Goal: Navigation & Orientation: Find specific page/section

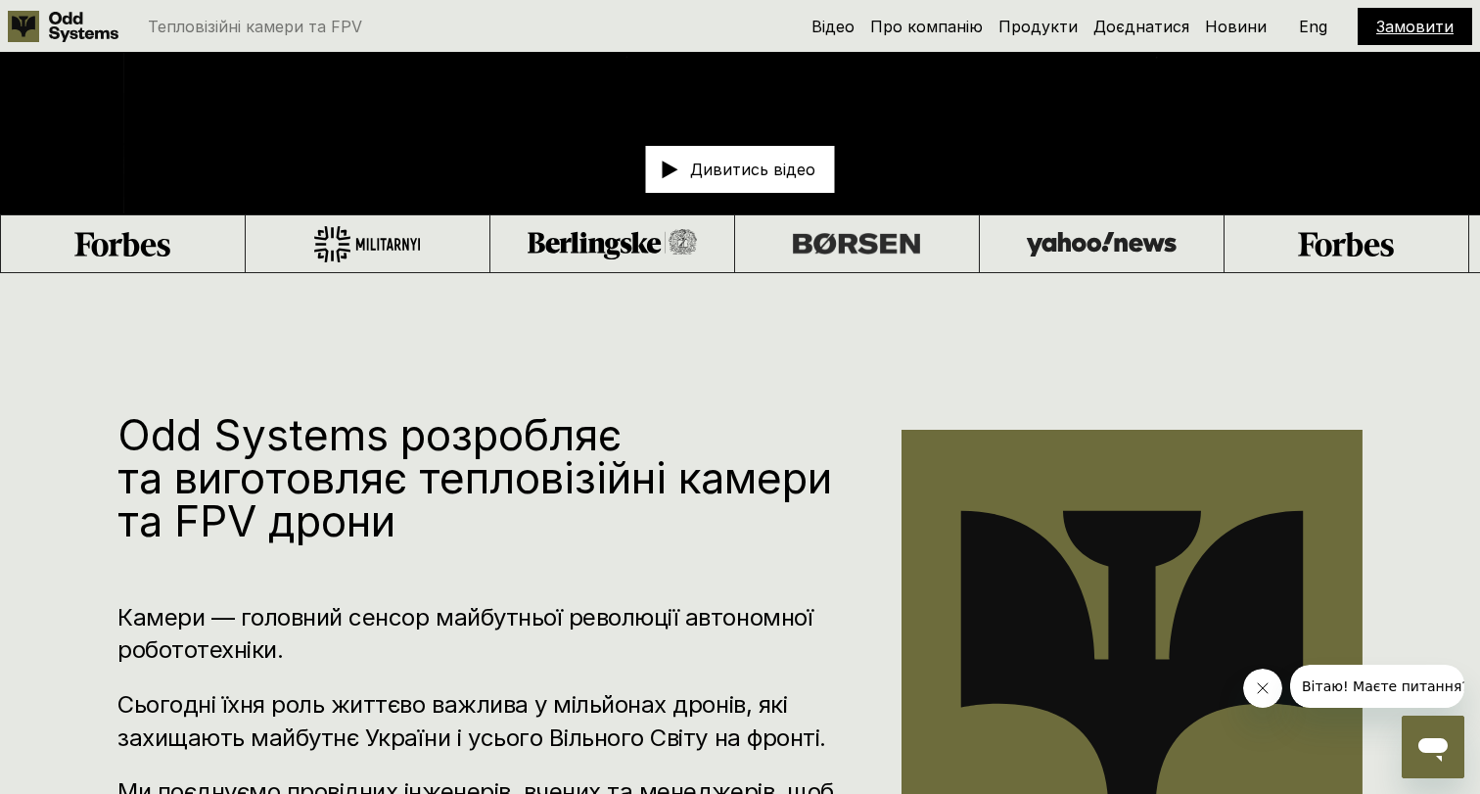
scroll to position [651, 0]
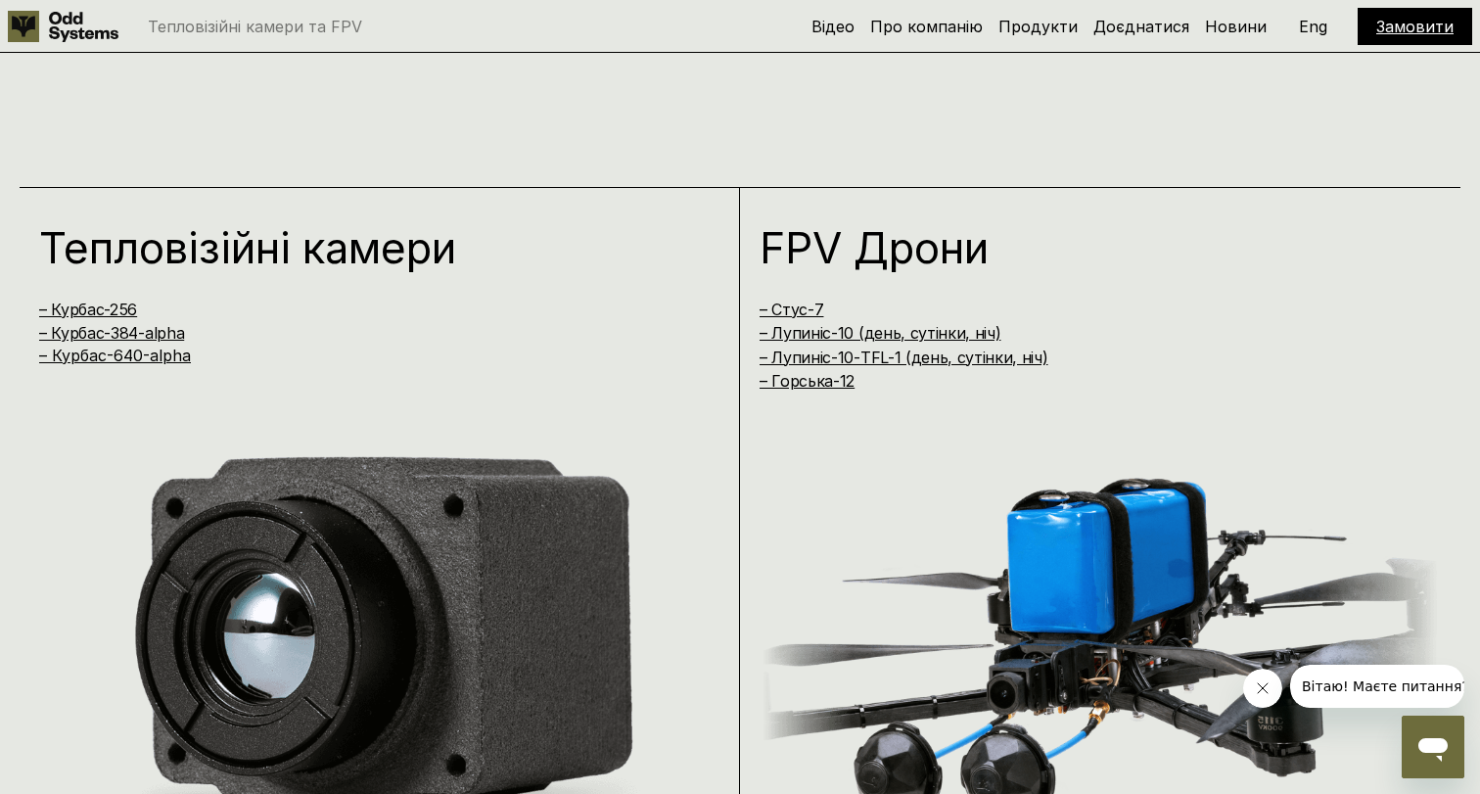
scroll to position [1506, 0]
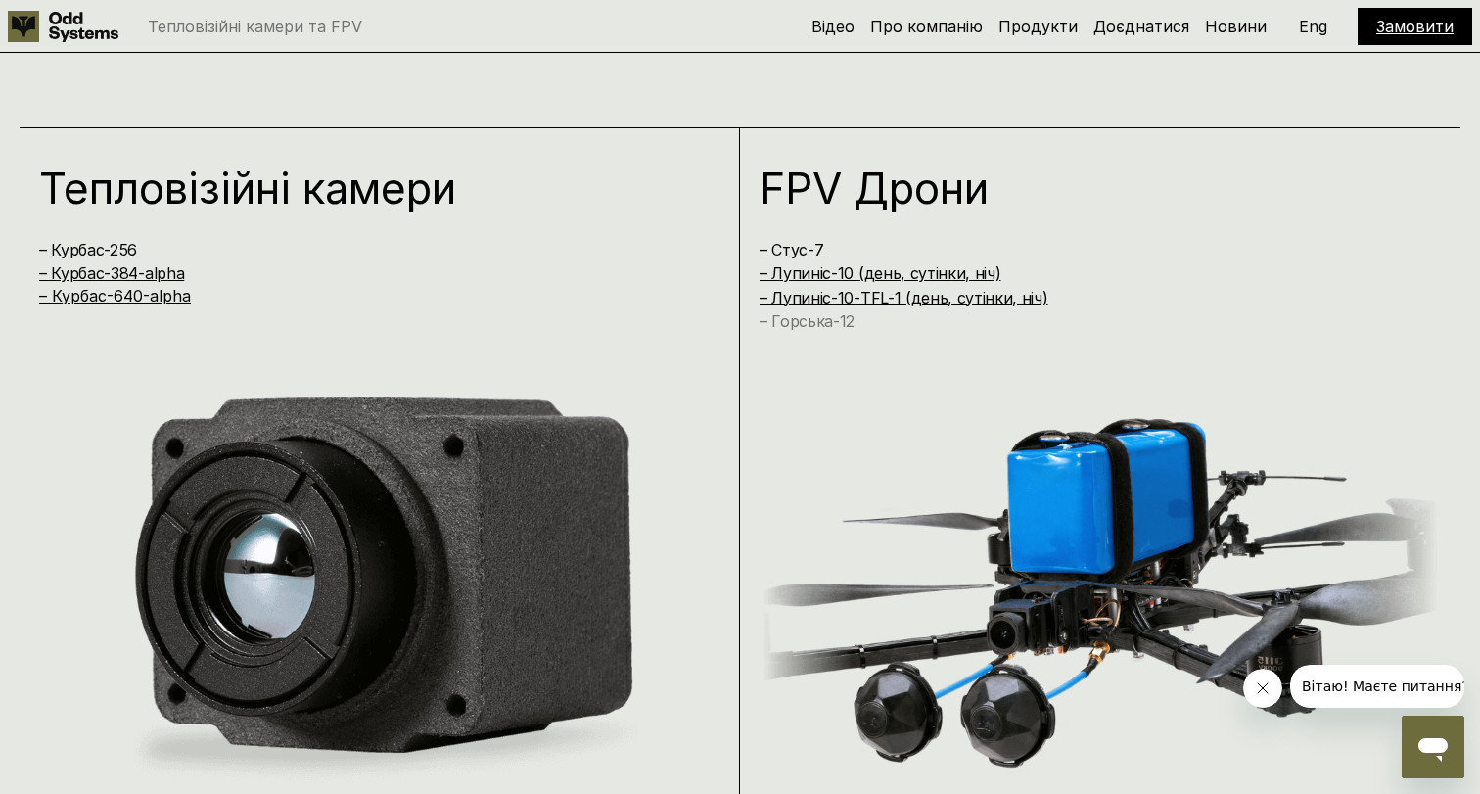
click at [829, 321] on link "– Горська-12" at bounding box center [807, 321] width 95 height 20
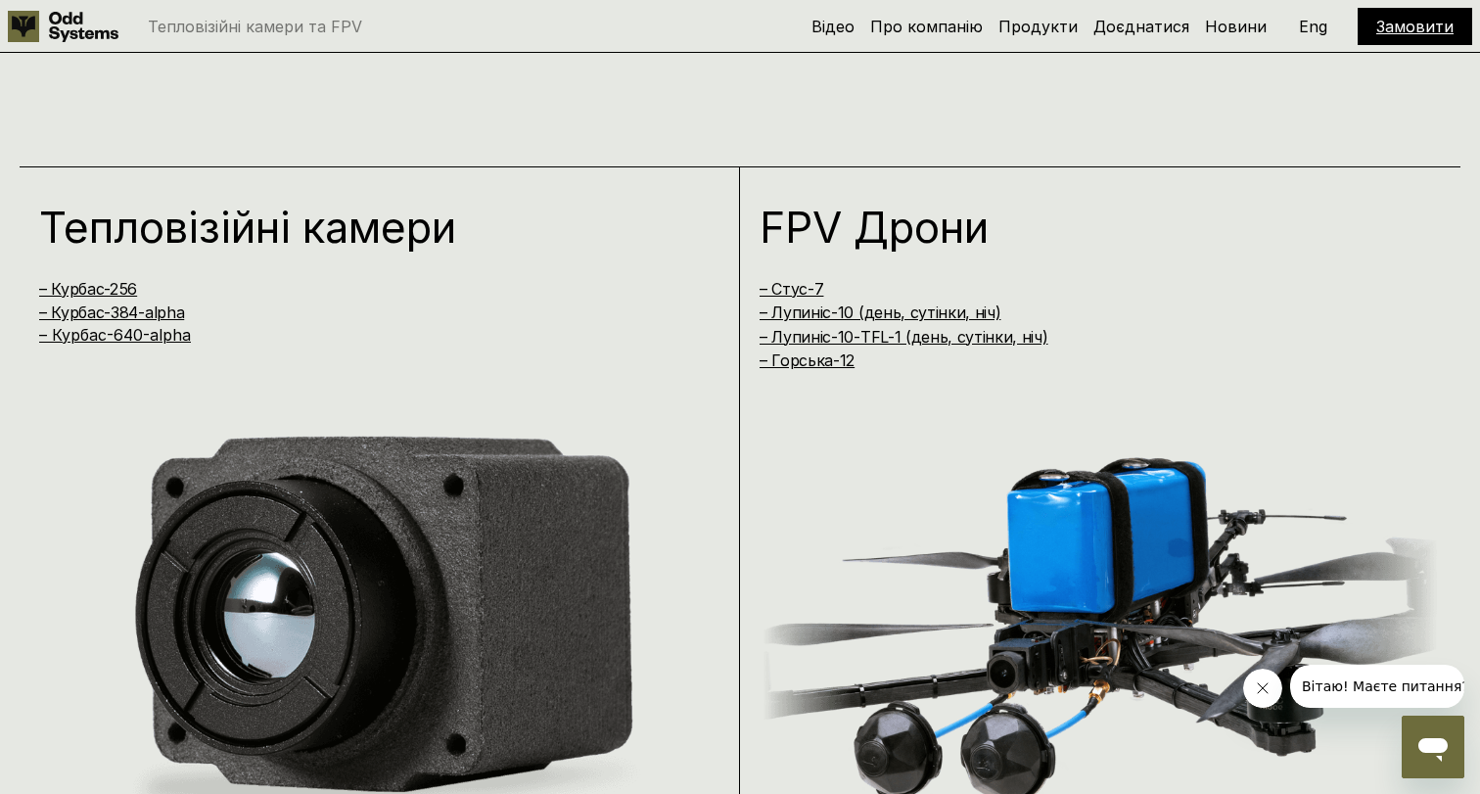
scroll to position [1122, 0]
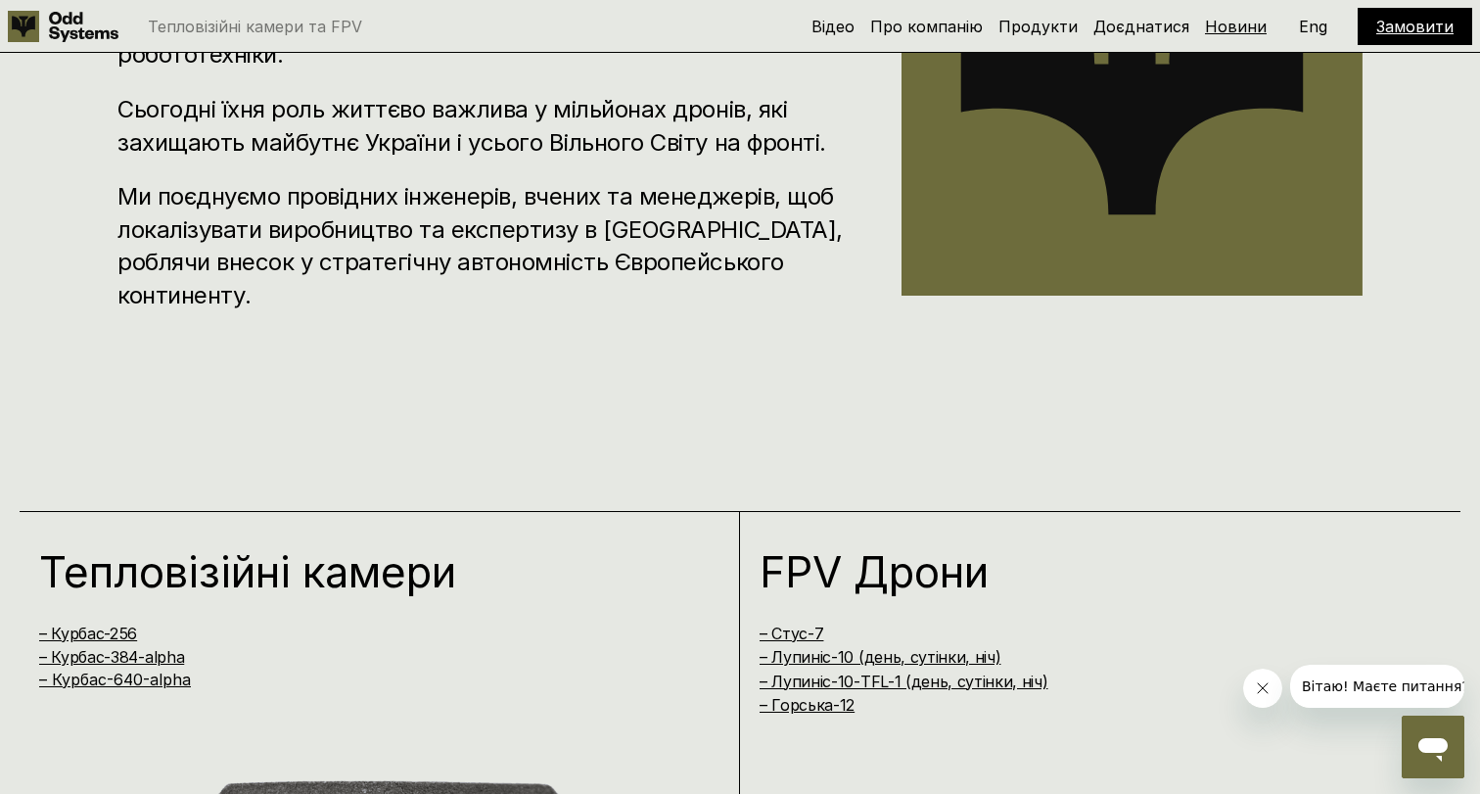
click at [1218, 35] on link "Новини" at bounding box center [1236, 27] width 62 height 20
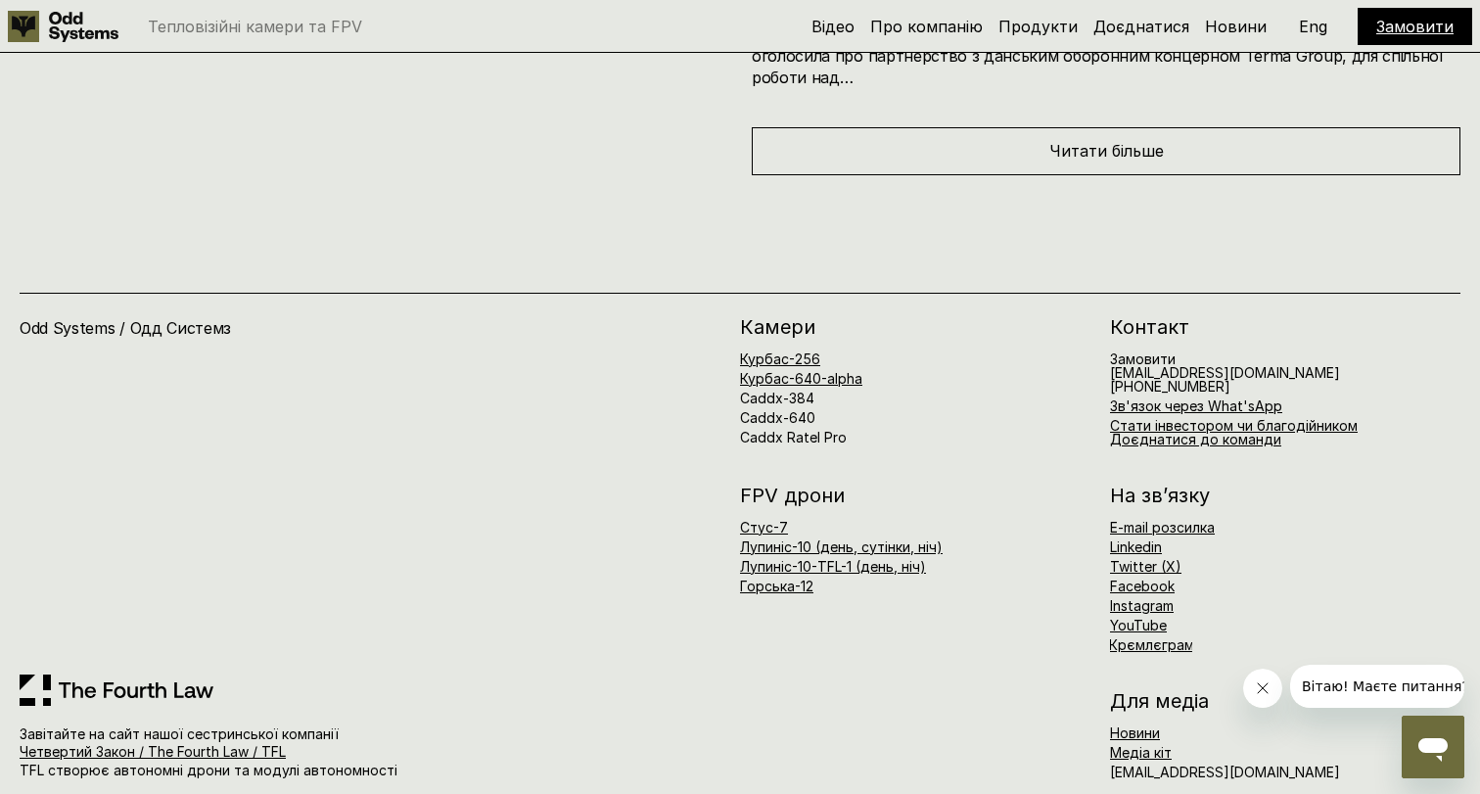
scroll to position [9554, 0]
click at [1123, 598] on link "Instagram" at bounding box center [1142, 606] width 64 height 17
click at [1159, 432] on link "Доєднатися до команди" at bounding box center [1195, 440] width 171 height 17
click at [775, 351] on link "Курбас-256" at bounding box center [780, 359] width 80 height 17
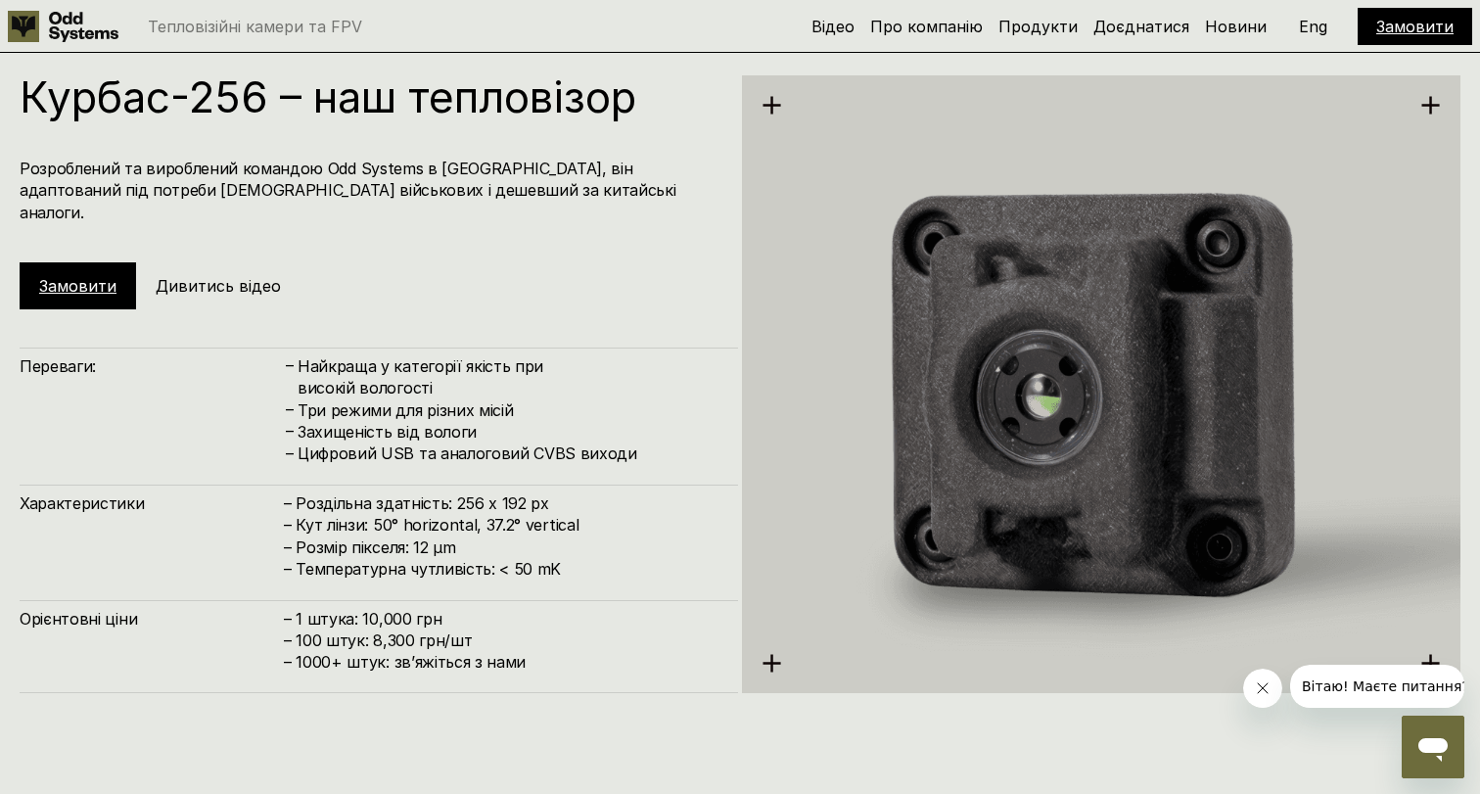
scroll to position [2446, 0]
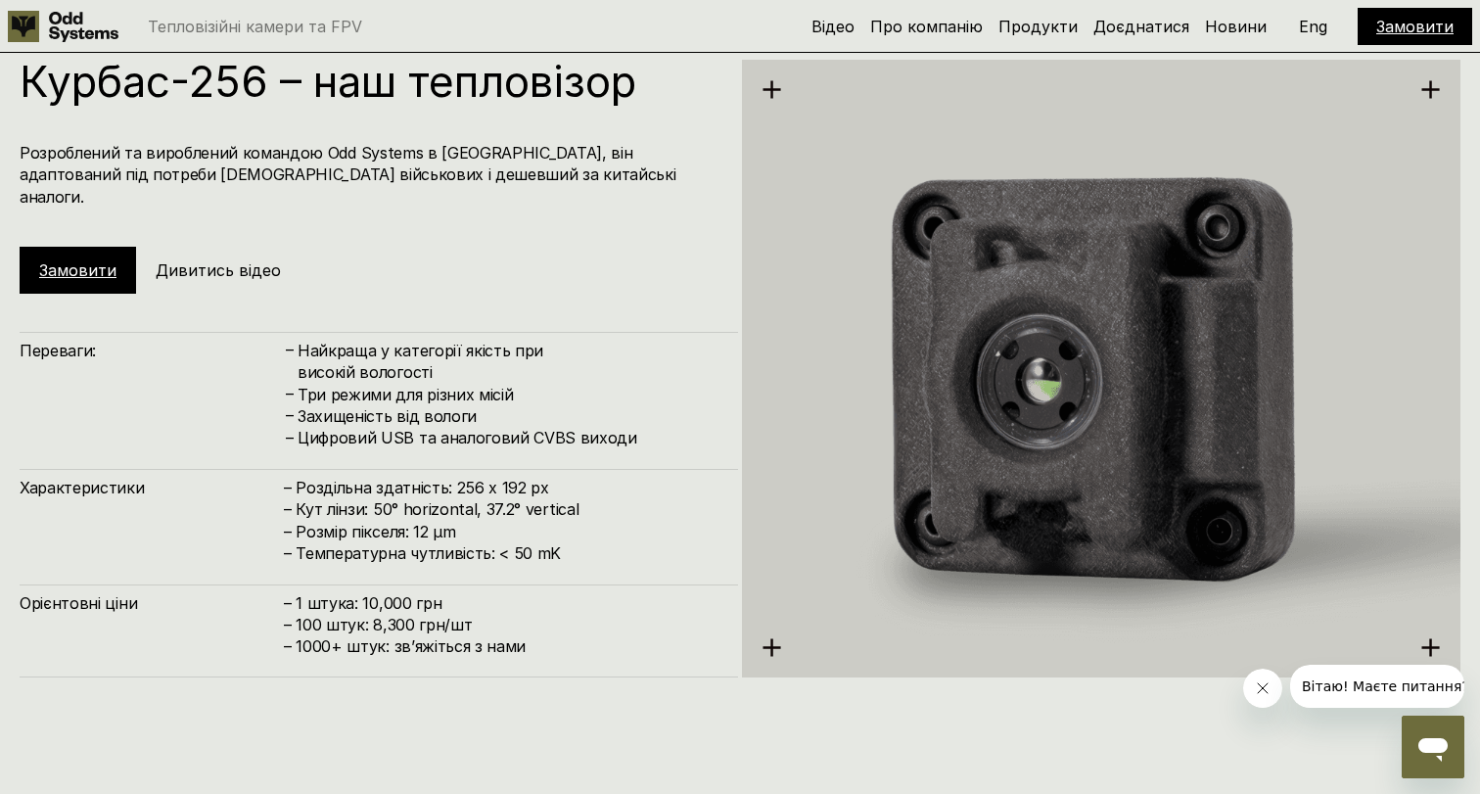
click at [191, 259] on h5 "Дивитись відео" at bounding box center [218, 270] width 125 height 22
